Goal: Information Seeking & Learning: Learn about a topic

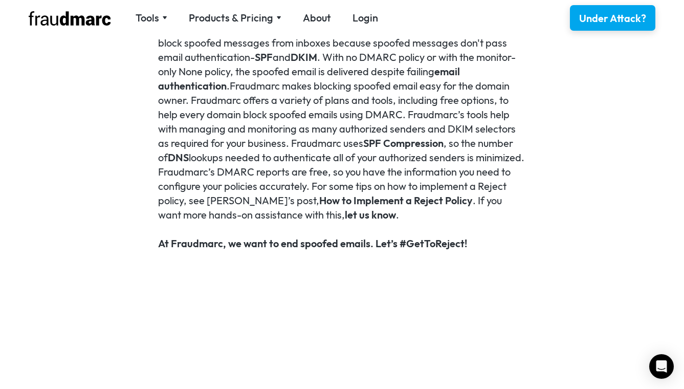
scroll to position [2273, 0]
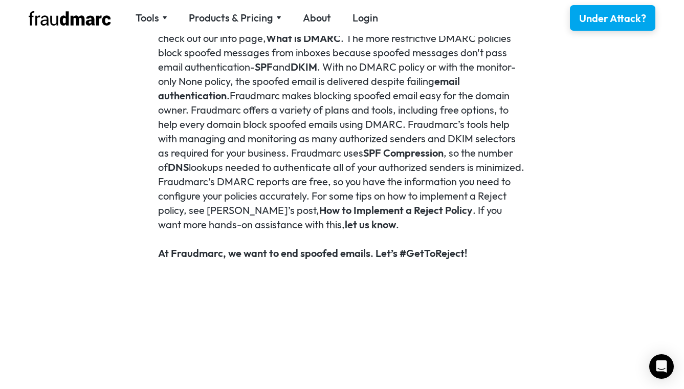
click at [190, 254] on h6 "At Fraudmarc, we want to end spoofed emails. Let’s #GetToReject!" at bounding box center [342, 253] width 368 height 14
copy h6 "Fraudmarc"
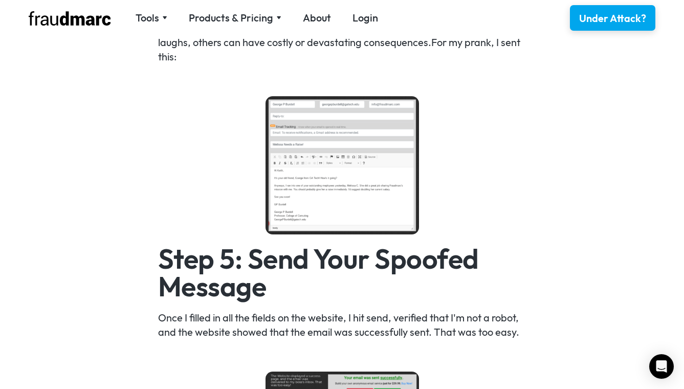
scroll to position [1383, 0]
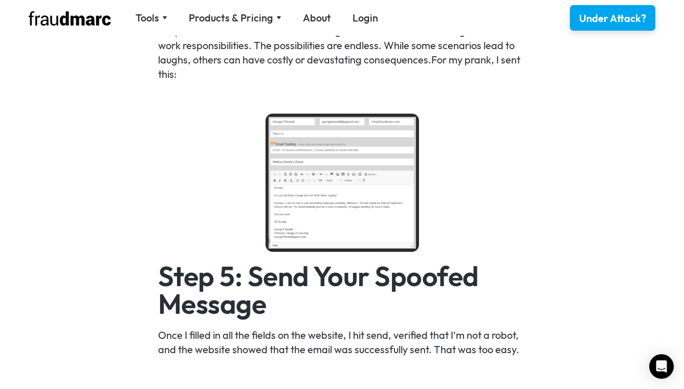
click at [328, 150] on img at bounding box center [341, 183] width 153 height 138
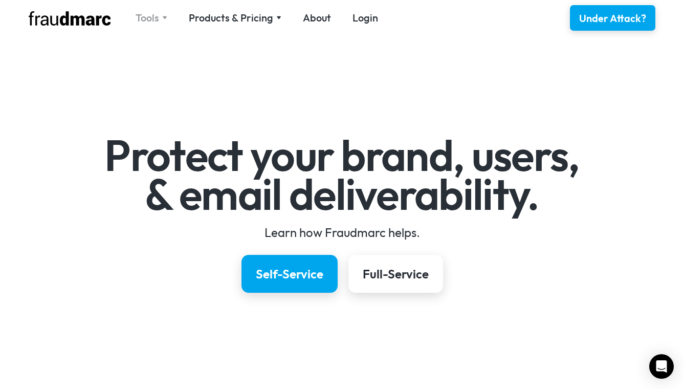
click at [160, 16] on div "Tools" at bounding box center [151, 18] width 32 height 14
